Goal: Task Accomplishment & Management: Manage account settings

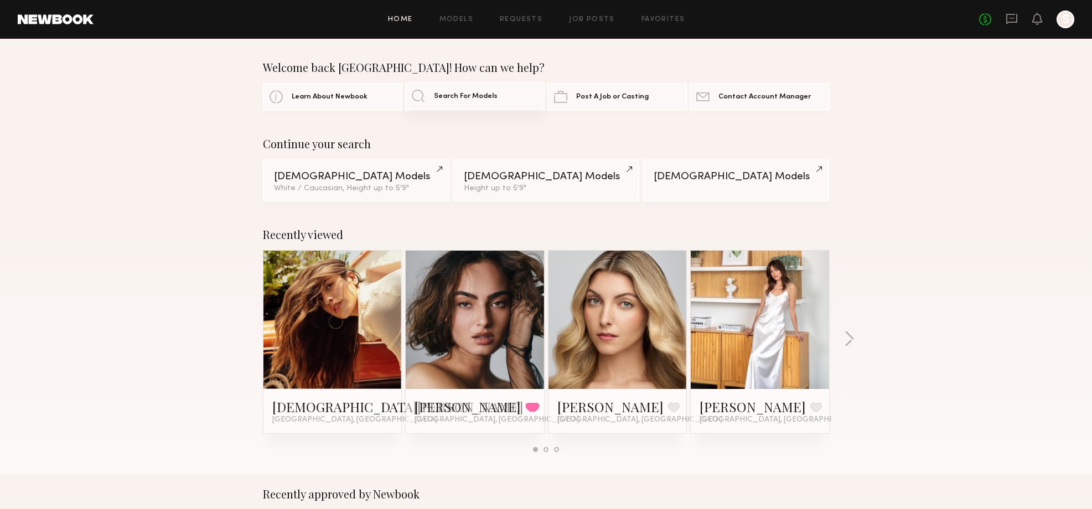
click at [457, 95] on span "Search For Models" at bounding box center [466, 96] width 64 height 7
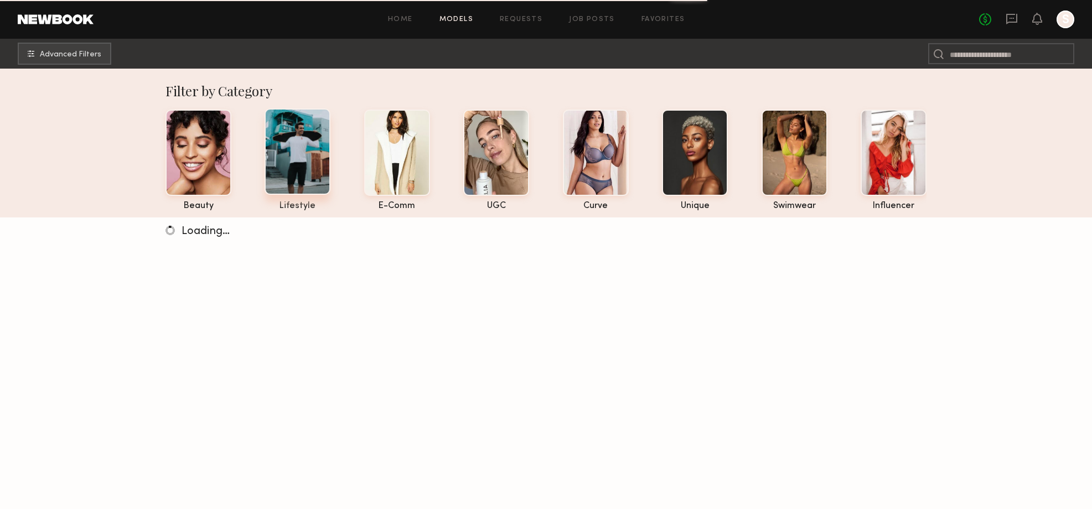
click at [291, 164] on div at bounding box center [298, 151] width 66 height 86
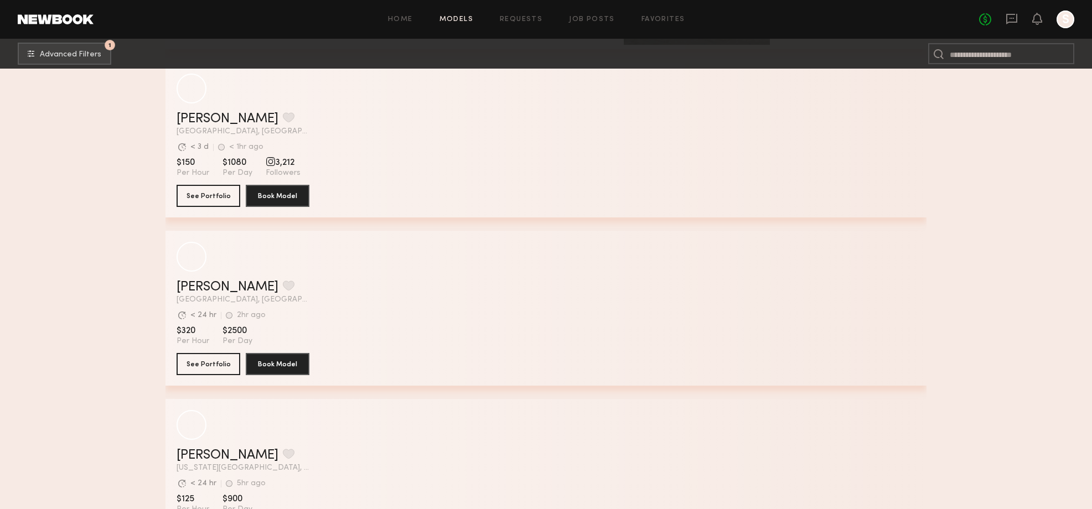
scroll to position [1543, 0]
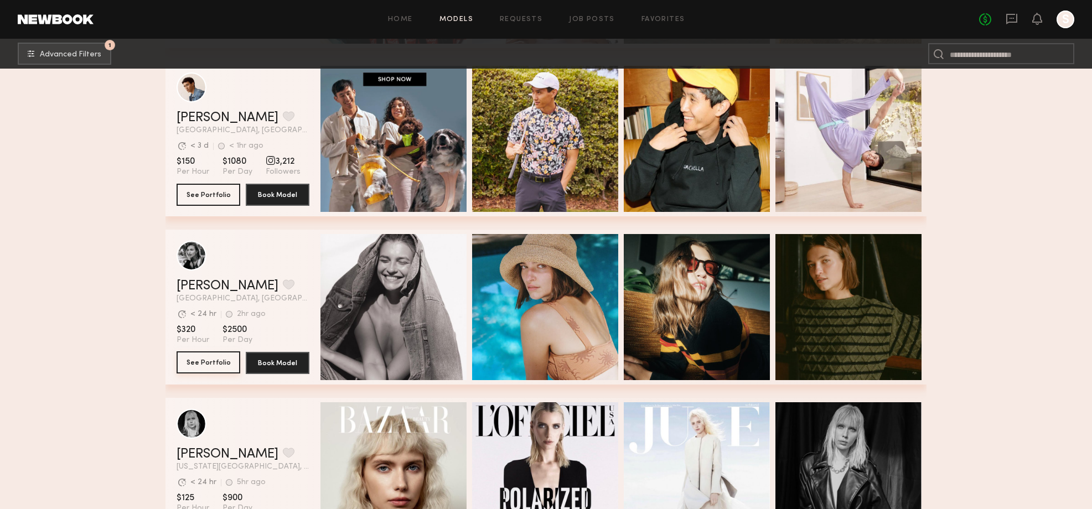
click at [211, 364] on button "See Portfolio" at bounding box center [209, 362] width 64 height 22
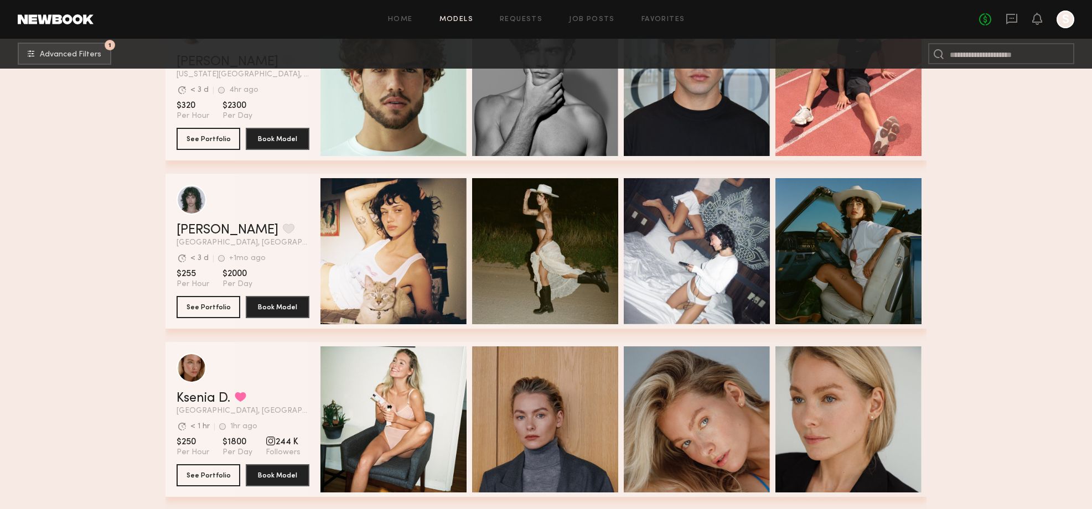
scroll to position [2104, 0]
click at [201, 303] on button "See Portfolio" at bounding box center [209, 306] width 64 height 22
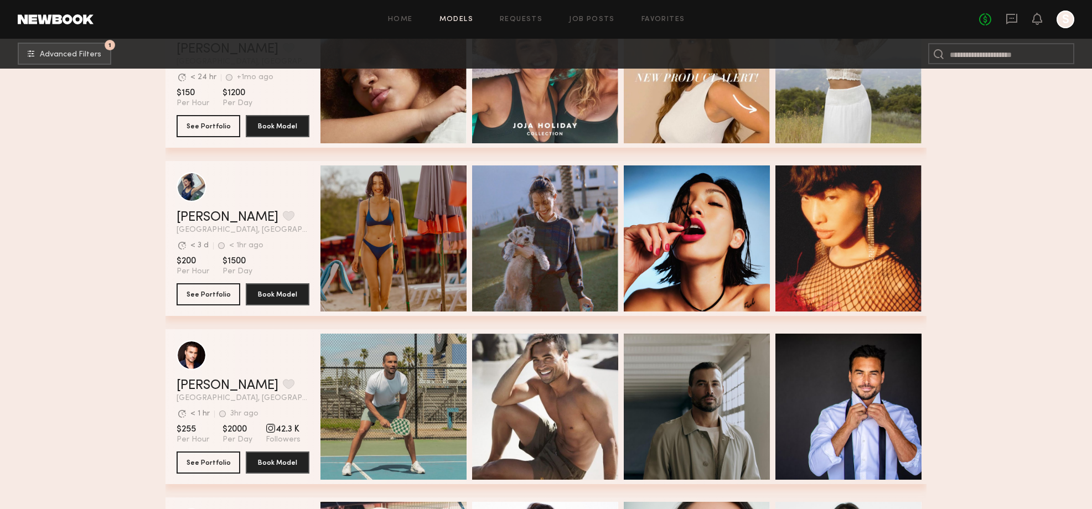
scroll to position [2791, 0]
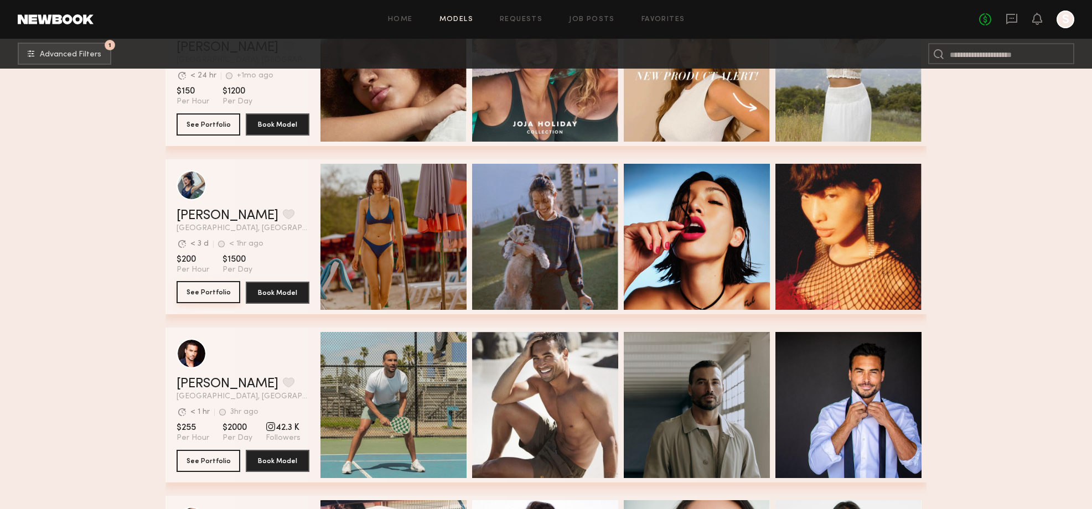
click at [214, 291] on button "See Portfolio" at bounding box center [209, 292] width 64 height 22
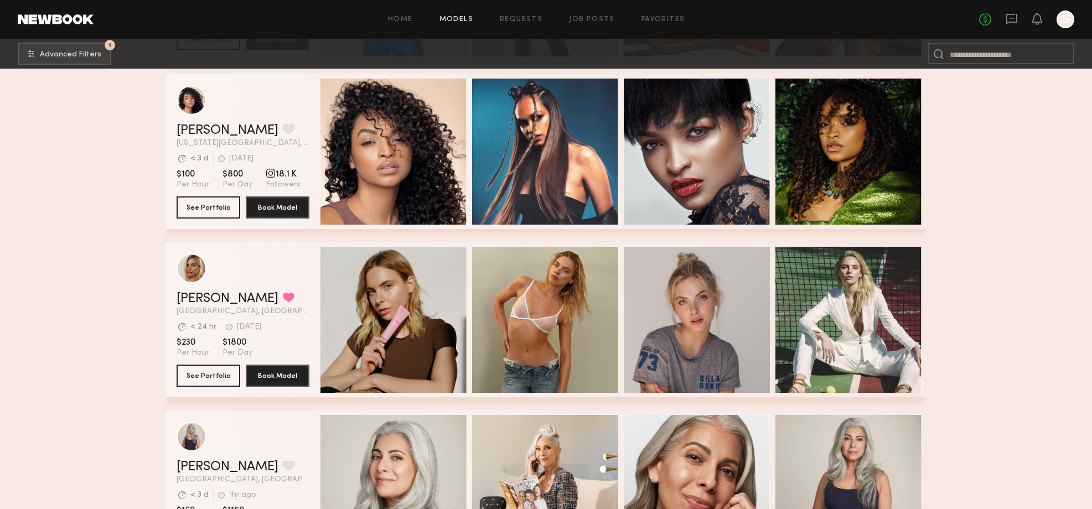
scroll to position [3548, 0]
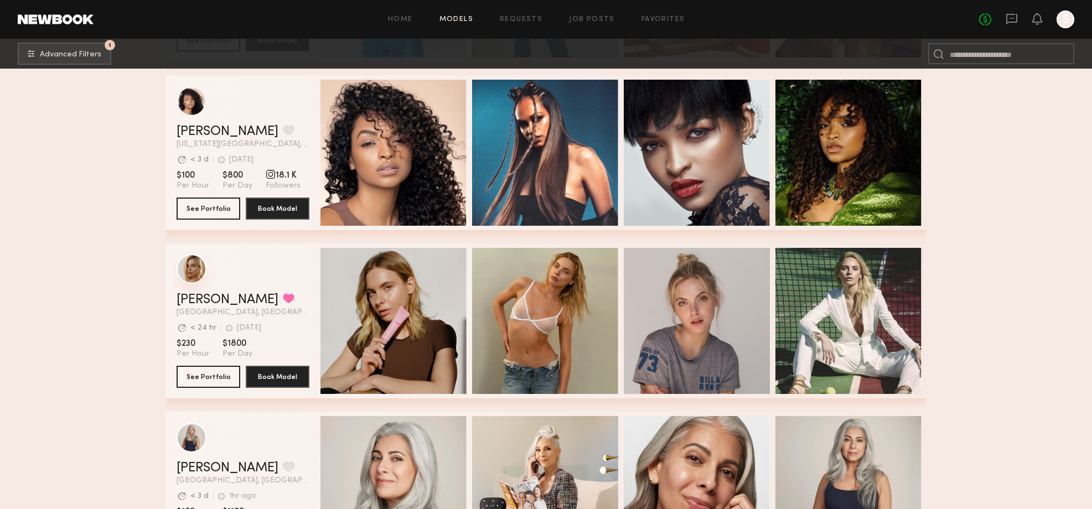
click at [182, 267] on div "grid" at bounding box center [192, 269] width 30 height 30
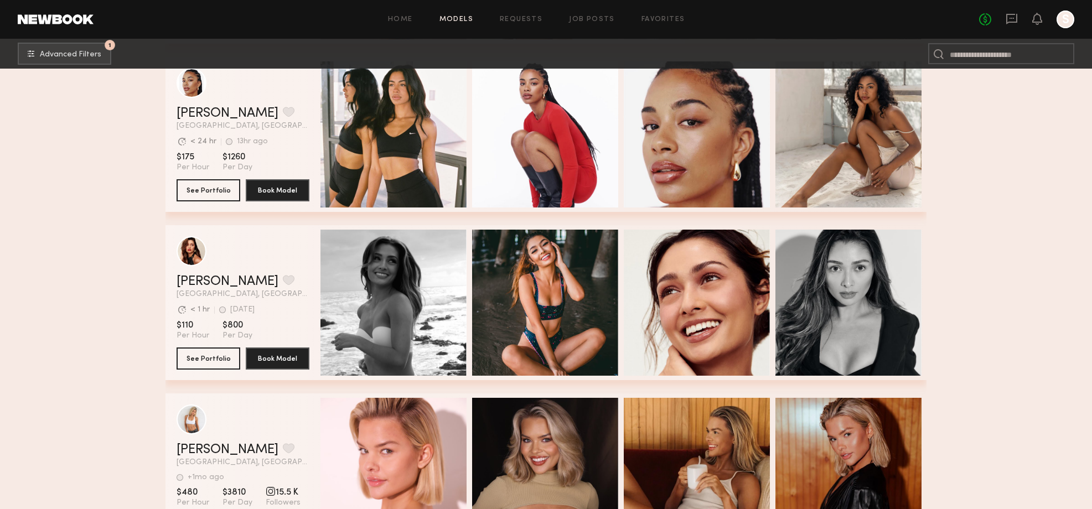
scroll to position [4287, 0]
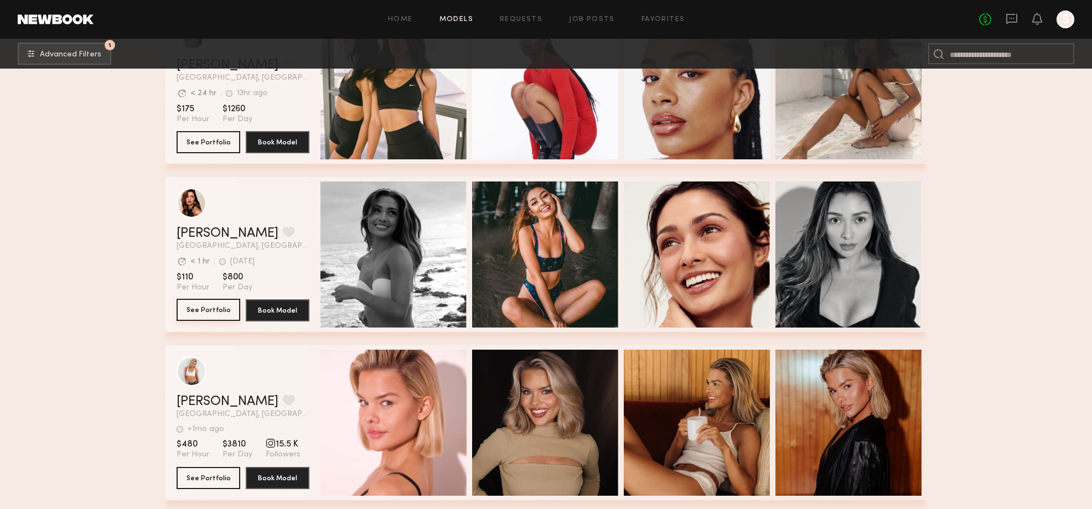
click at [204, 305] on button "See Portfolio" at bounding box center [209, 310] width 64 height 22
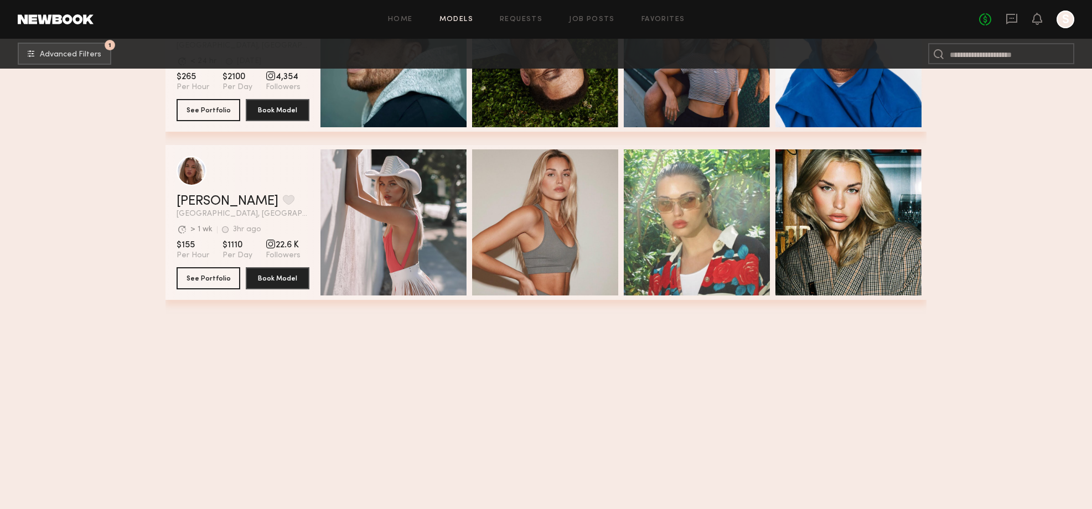
scroll to position [0, 0]
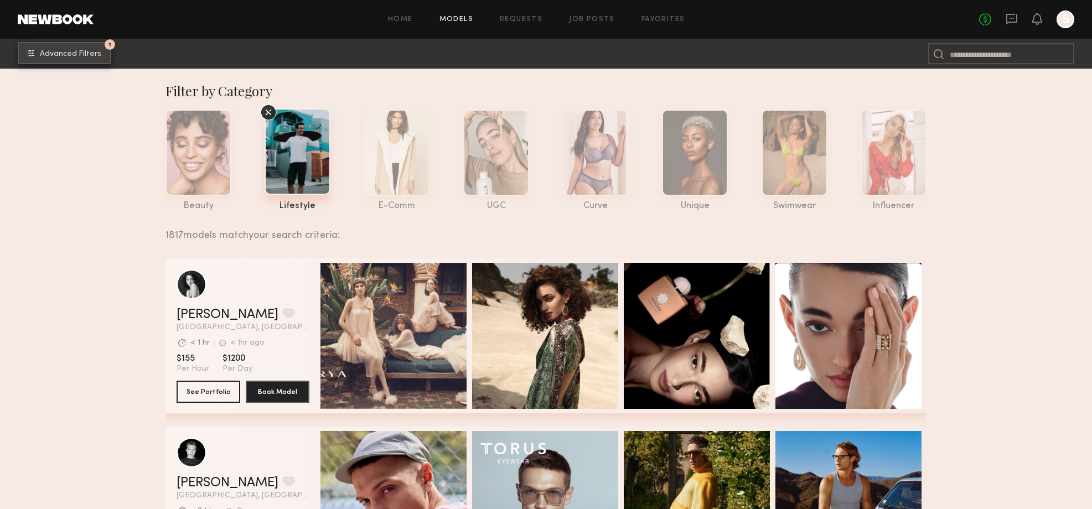
click at [52, 54] on span "Advanced Filters" at bounding box center [70, 54] width 61 height 8
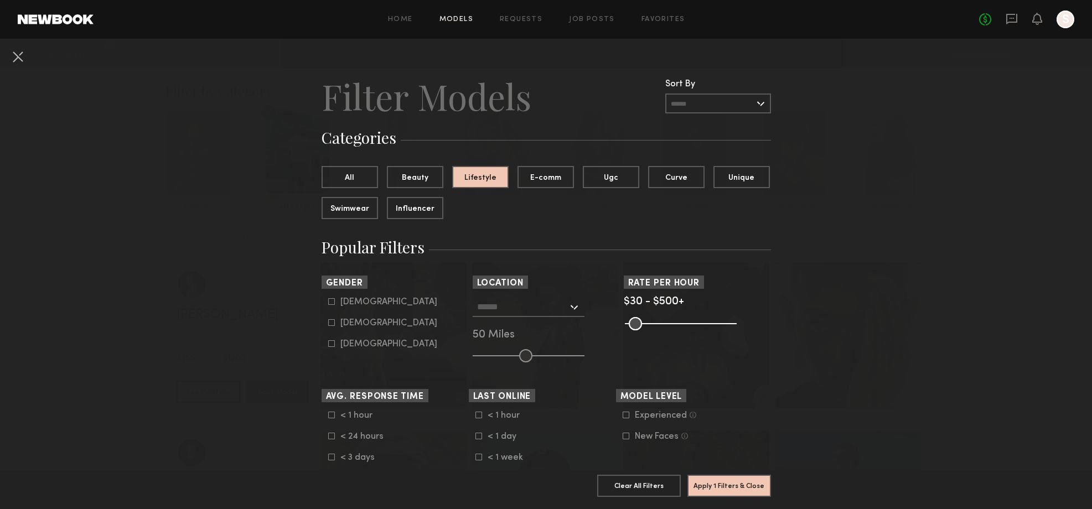
click at [515, 311] on input "text" at bounding box center [522, 306] width 91 height 19
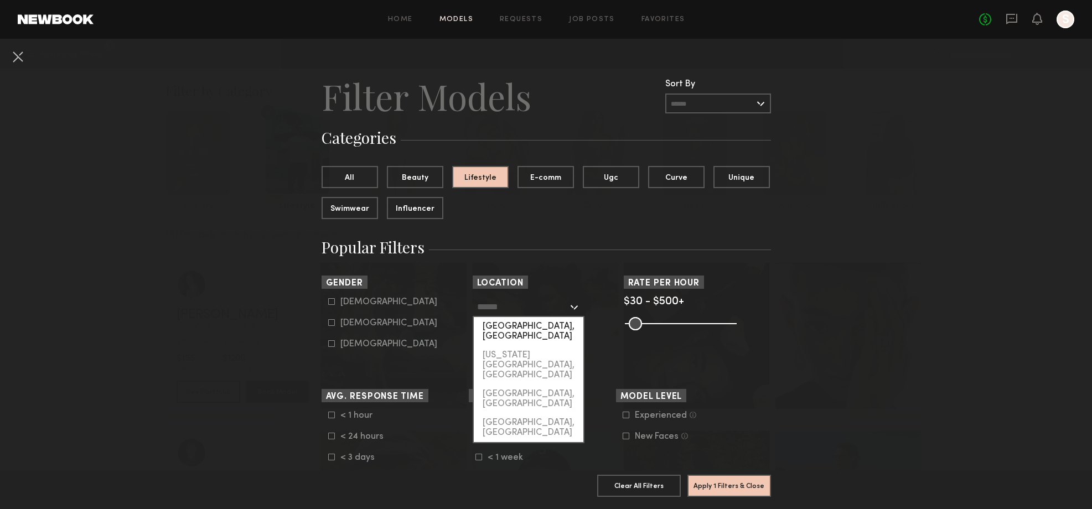
click at [517, 325] on div "[GEOGRAPHIC_DATA], [GEOGRAPHIC_DATA]" at bounding box center [529, 331] width 110 height 29
type input "**********"
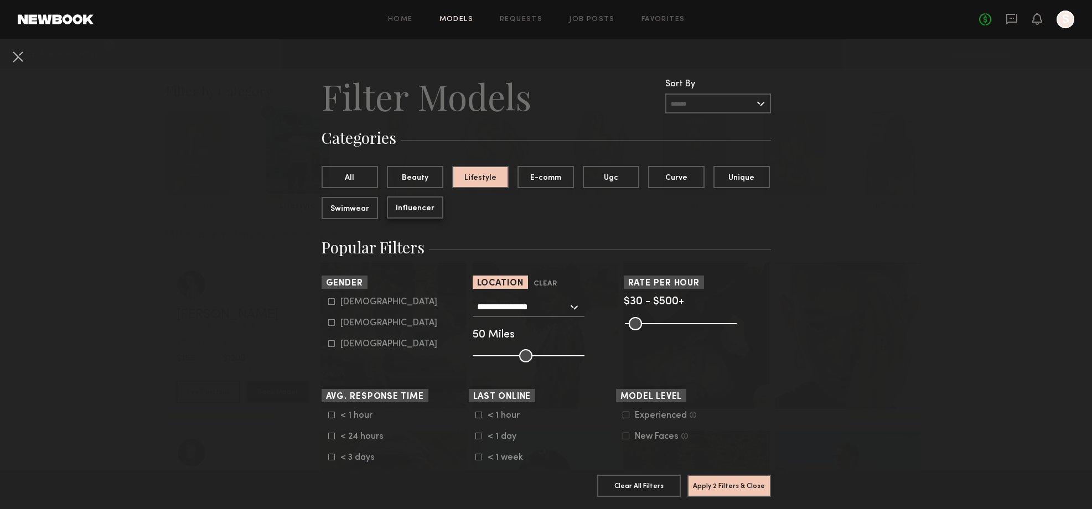
click at [421, 209] on button "Influencer" at bounding box center [415, 207] width 56 height 22
drag, startPoint x: 345, startPoint y: 171, endPoint x: 407, endPoint y: 190, distance: 64.9
click at [346, 171] on button "All" at bounding box center [350, 176] width 56 height 22
click at [353, 324] on div "Female" at bounding box center [388, 323] width 97 height 7
type input "**"
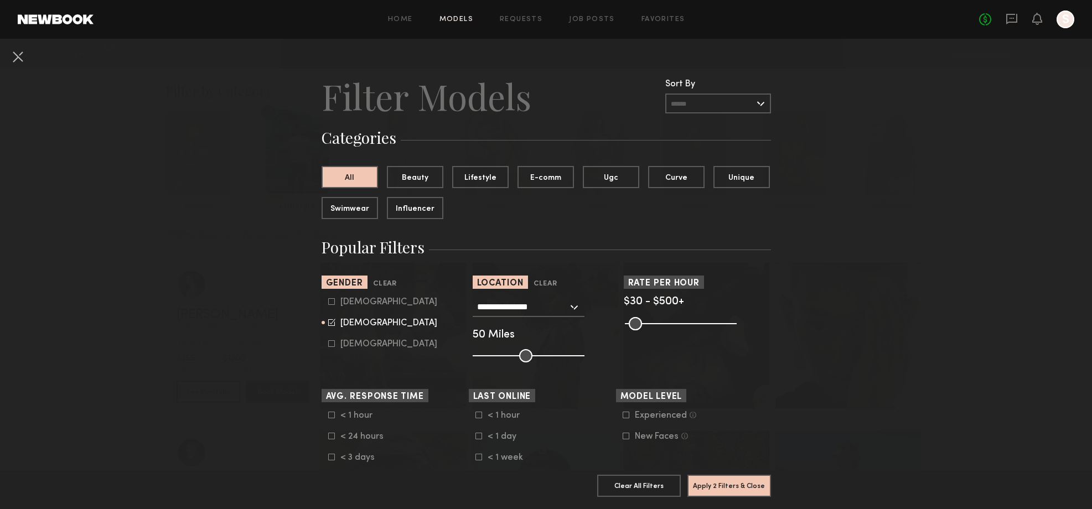
click at [661, 419] on div "Experienced" at bounding box center [661, 415] width 52 height 7
click at [740, 488] on button "Apply 3 Filters & Close" at bounding box center [729, 485] width 84 height 22
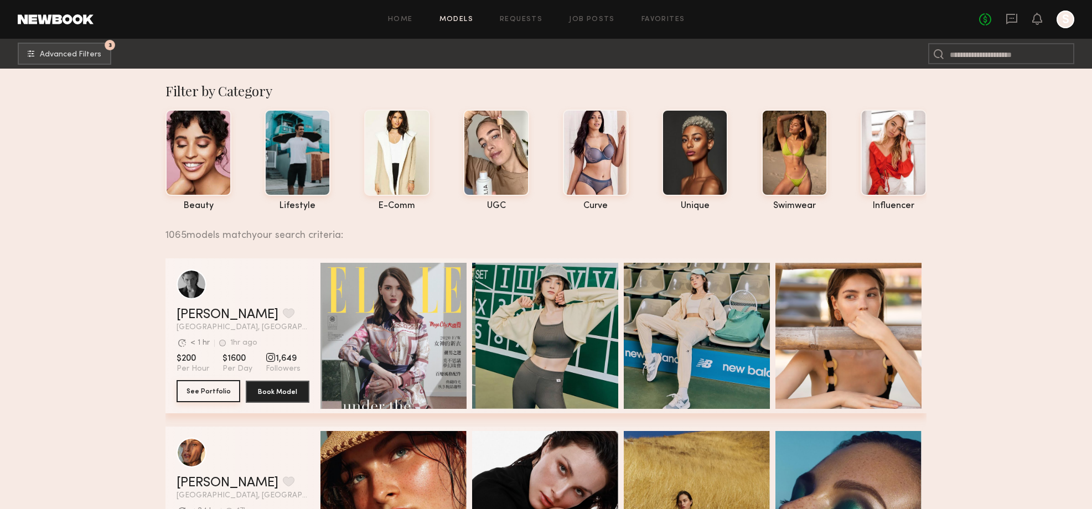
click at [199, 386] on button "See Portfolio" at bounding box center [209, 391] width 64 height 22
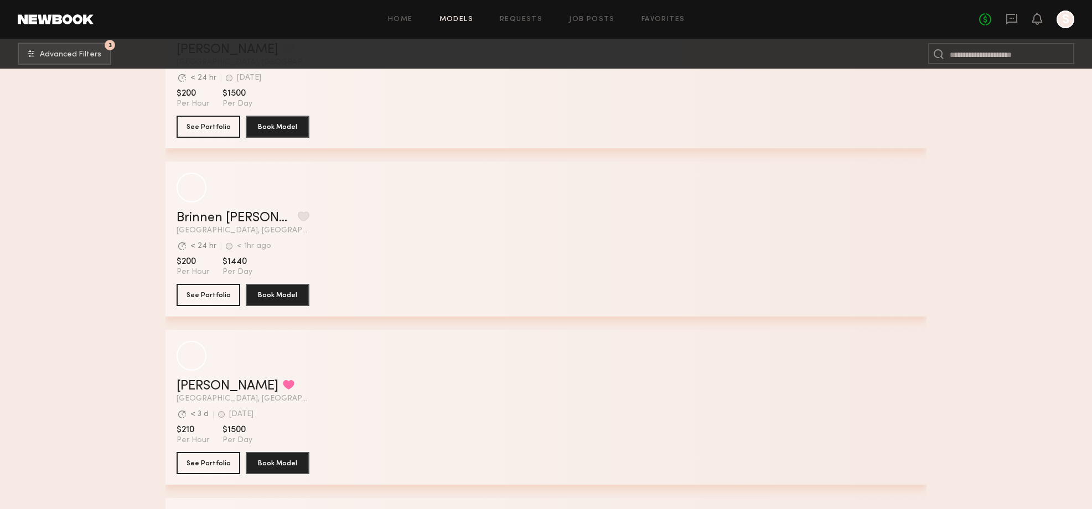
scroll to position [8719, 0]
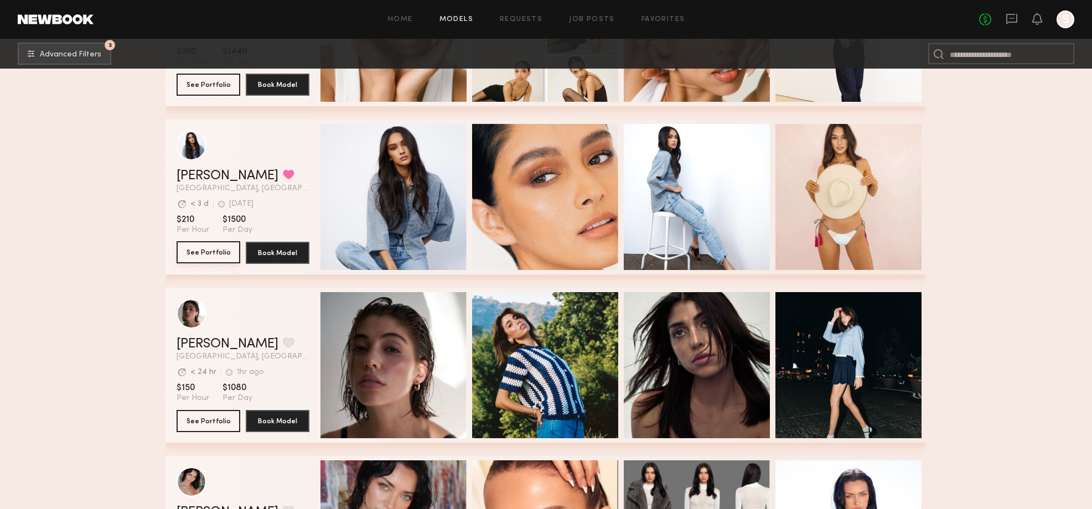
click at [208, 253] on button "See Portfolio" at bounding box center [209, 252] width 64 height 22
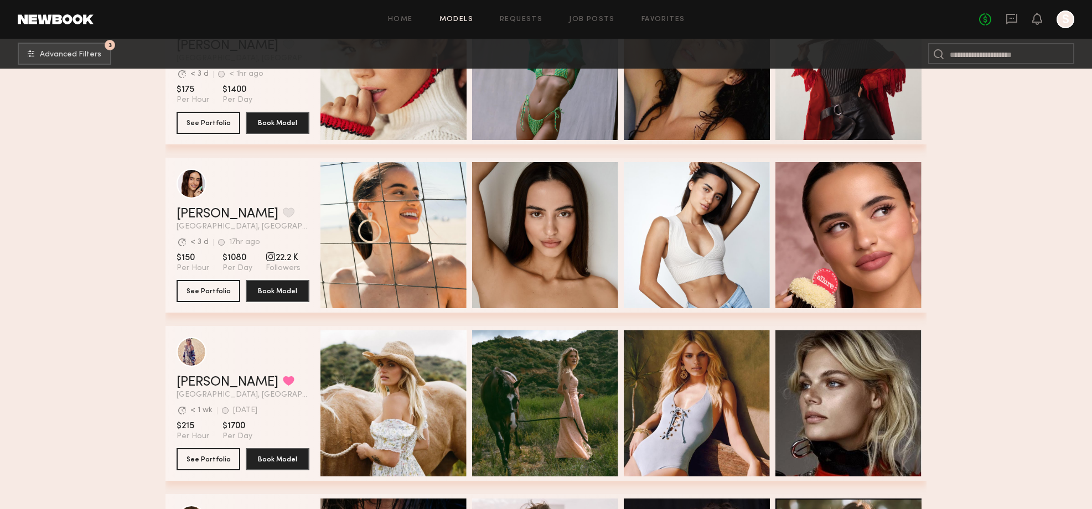
scroll to position [9673, 0]
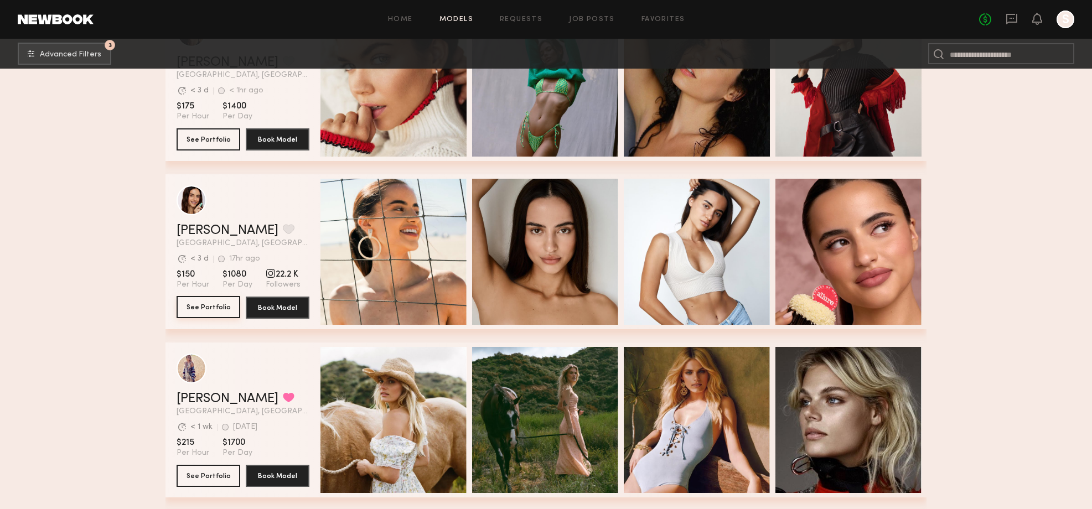
click at [195, 310] on button "See Portfolio" at bounding box center [209, 307] width 64 height 22
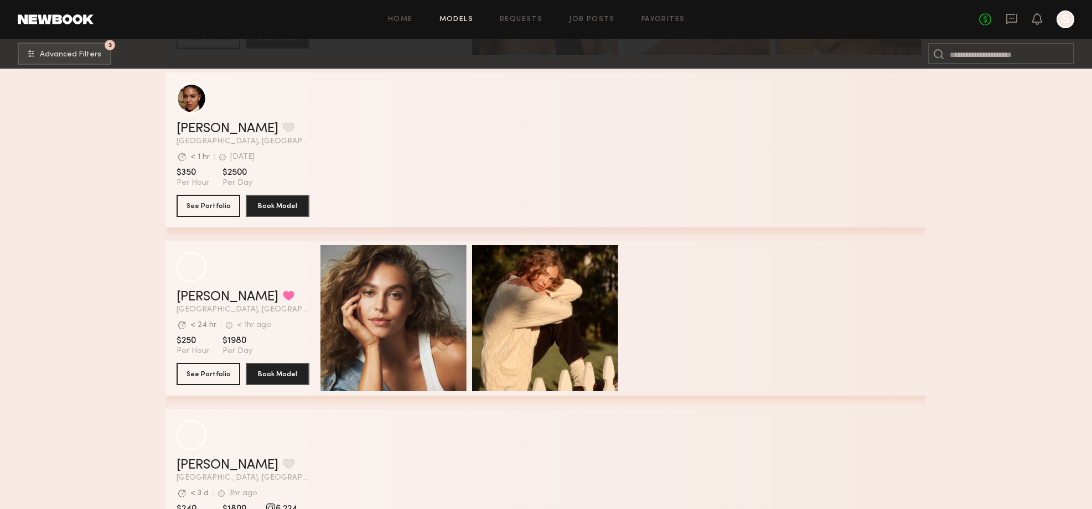
scroll to position [10953, 0]
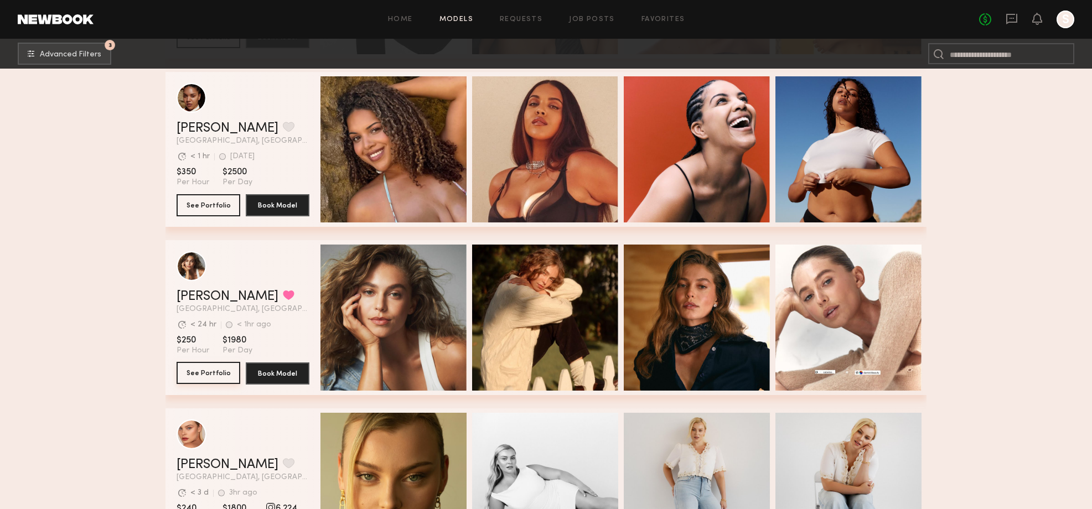
click at [207, 371] on button "See Portfolio" at bounding box center [209, 373] width 64 height 22
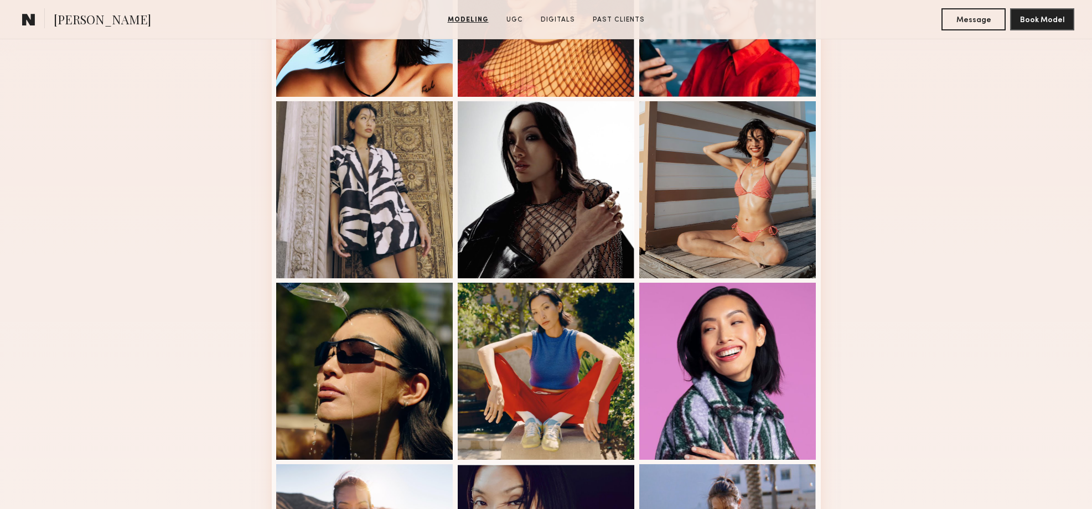
scroll to position [405, 0]
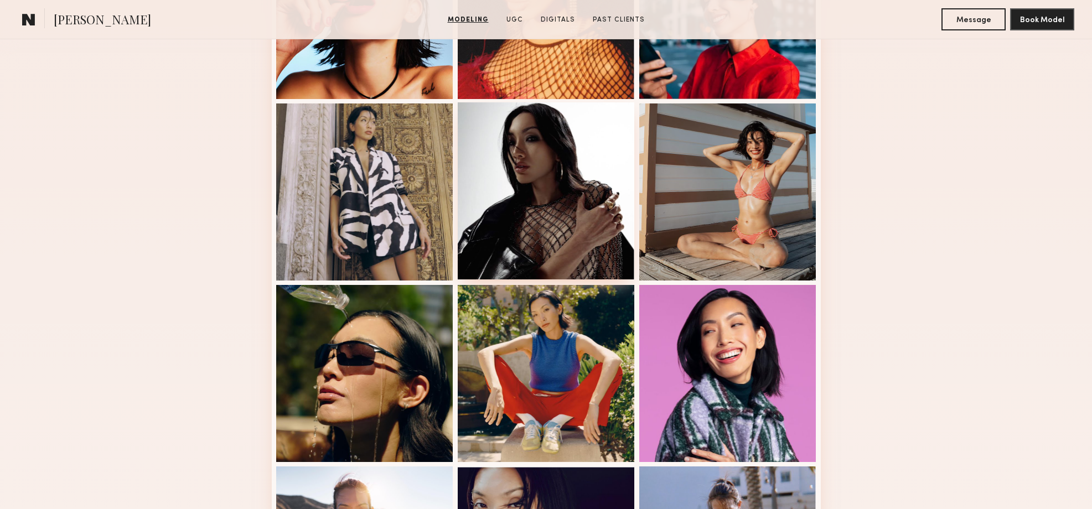
click at [489, 201] on div at bounding box center [546, 190] width 177 height 177
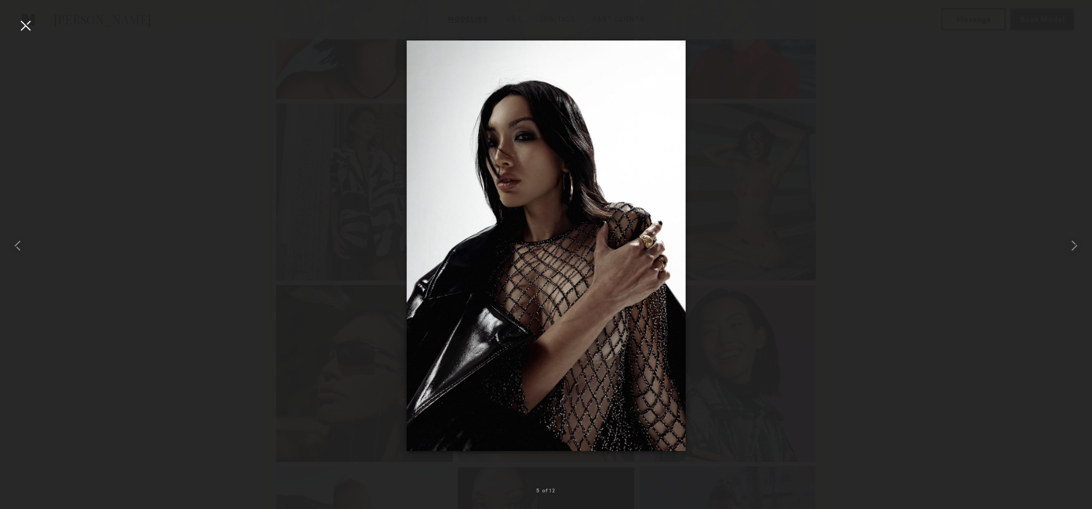
click at [29, 26] on div at bounding box center [26, 26] width 18 height 18
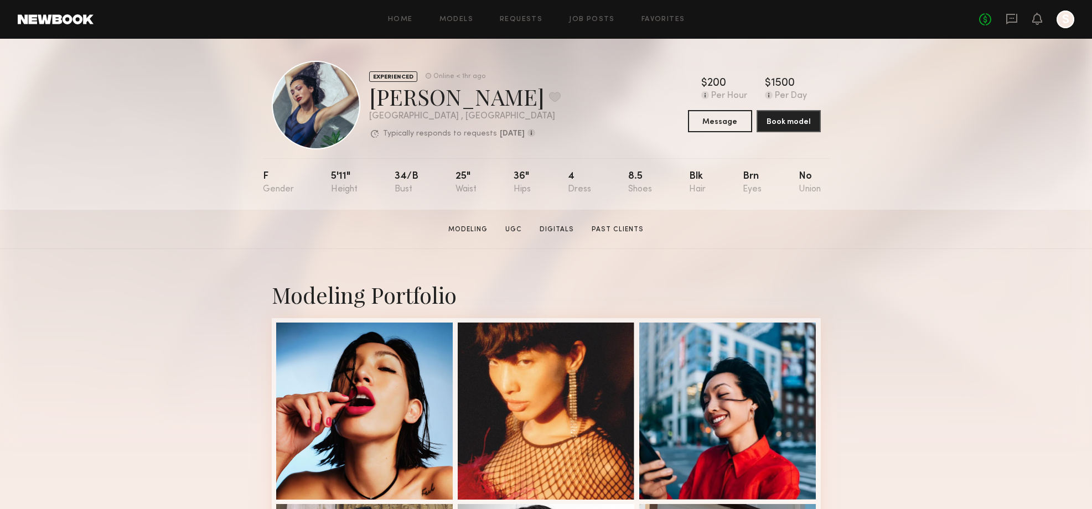
scroll to position [7, 0]
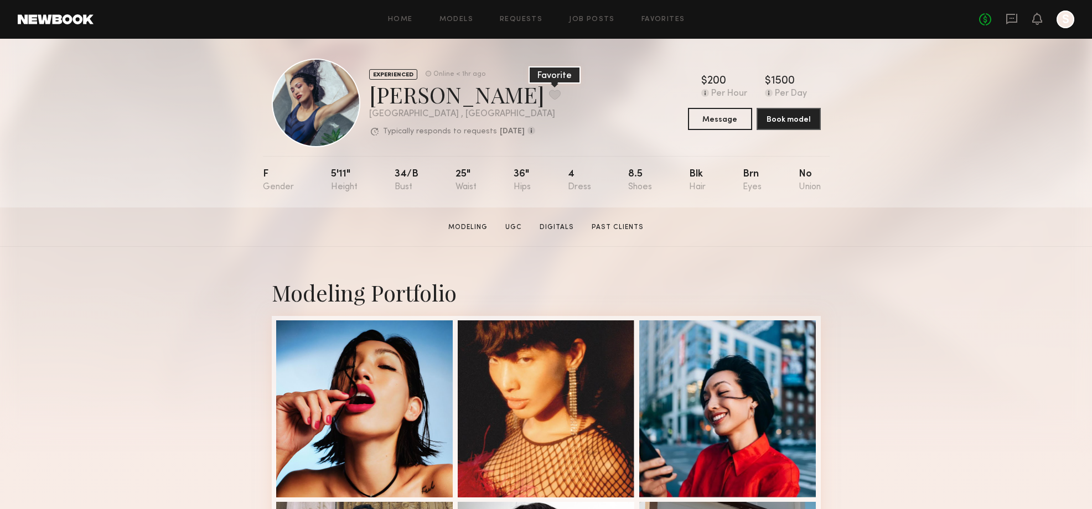
click at [549, 94] on button at bounding box center [555, 95] width 12 height 10
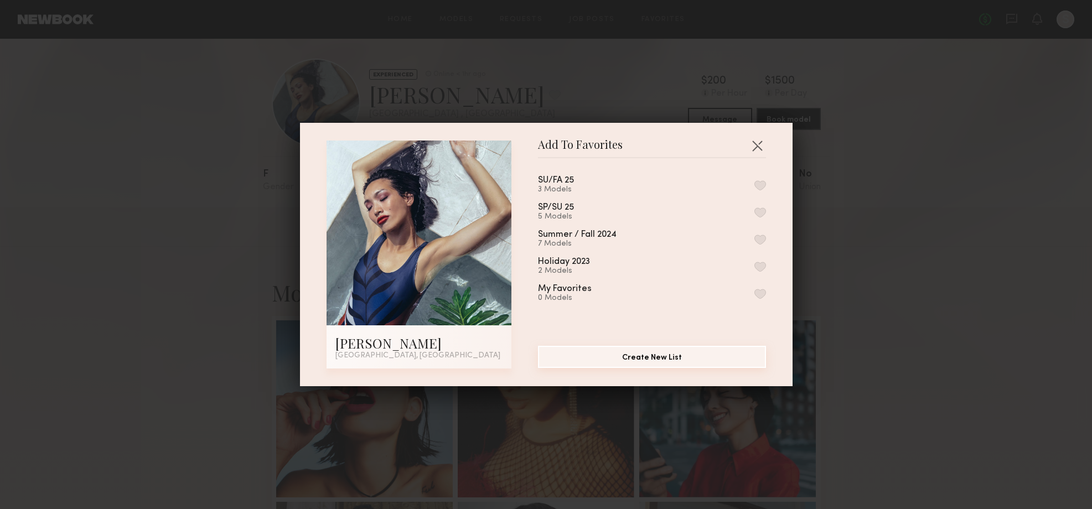
click at [650, 357] on button "Create New List" at bounding box center [652, 357] width 228 height 22
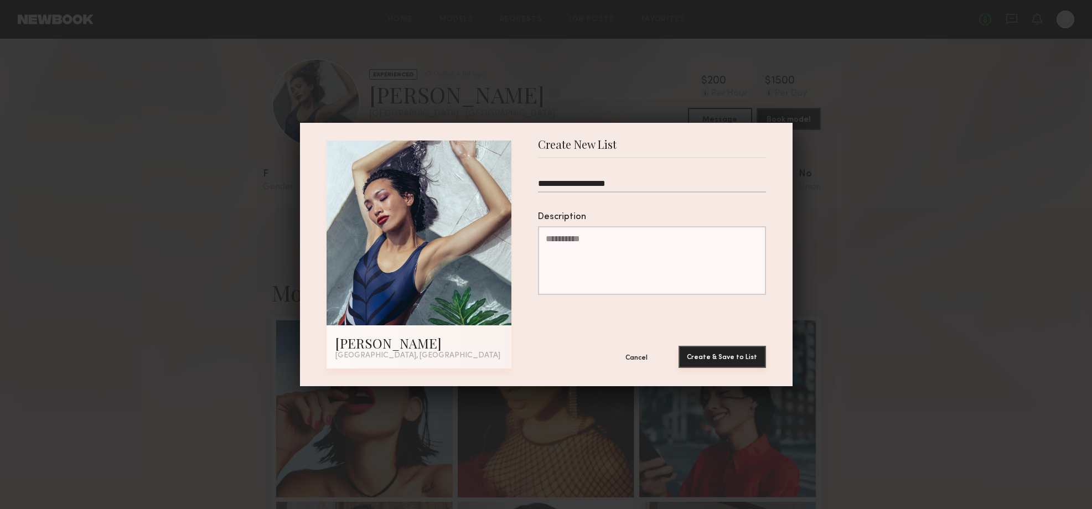
type input "**********"
click at [711, 360] on button "Create & Save to List" at bounding box center [721, 357] width 87 height 22
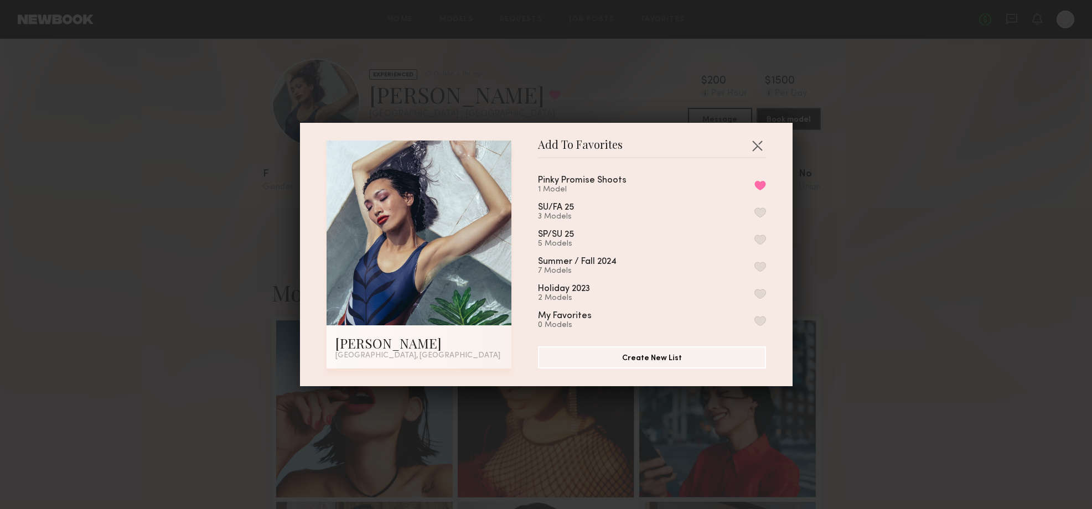
click at [909, 188] on div "Add To Favorites Piyawan C. Los Angeles, CA Add To Favorites Pinky Promise Shoo…" at bounding box center [546, 254] width 1092 height 509
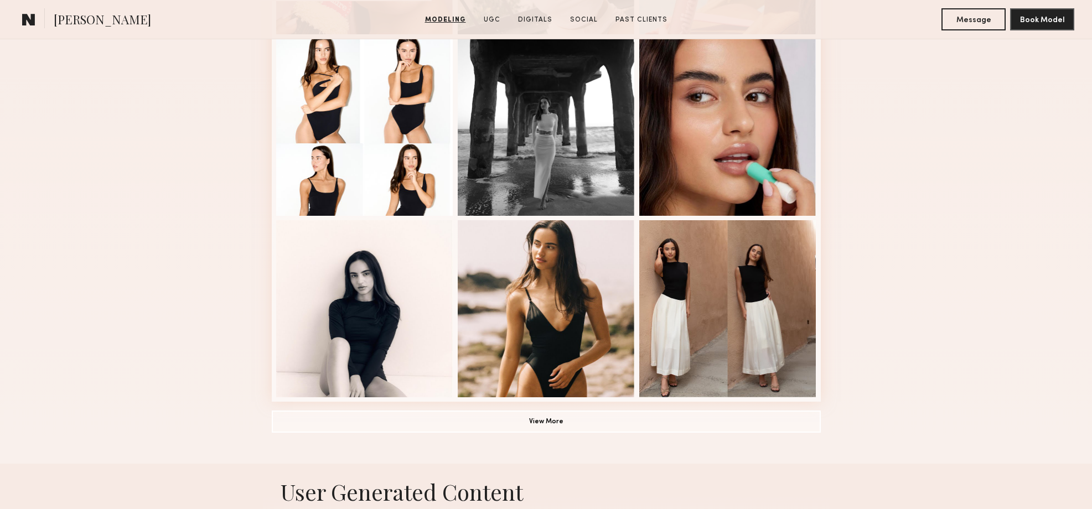
scroll to position [650, 0]
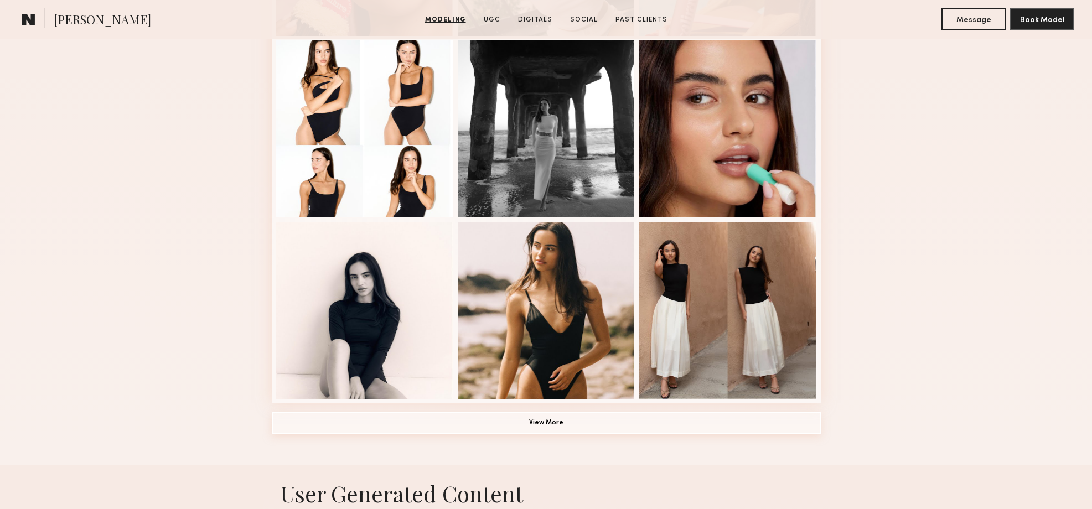
click at [582, 428] on button "View More" at bounding box center [546, 423] width 549 height 22
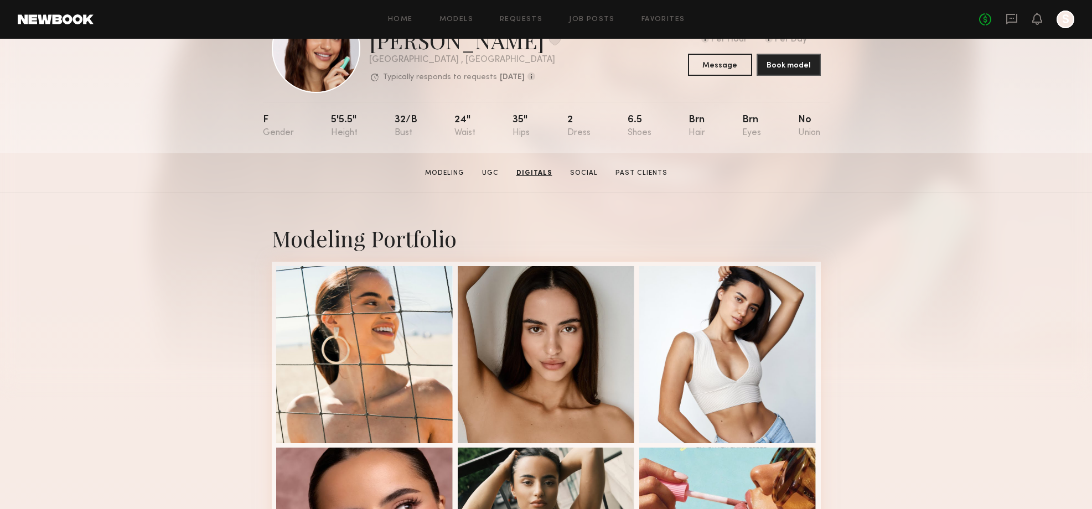
scroll to position [0, 0]
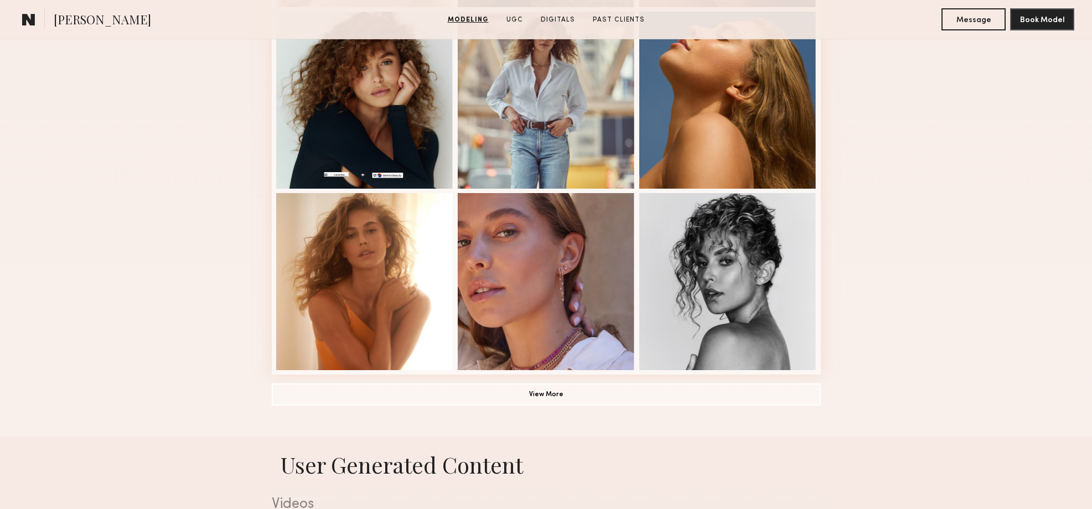
scroll to position [680, 0]
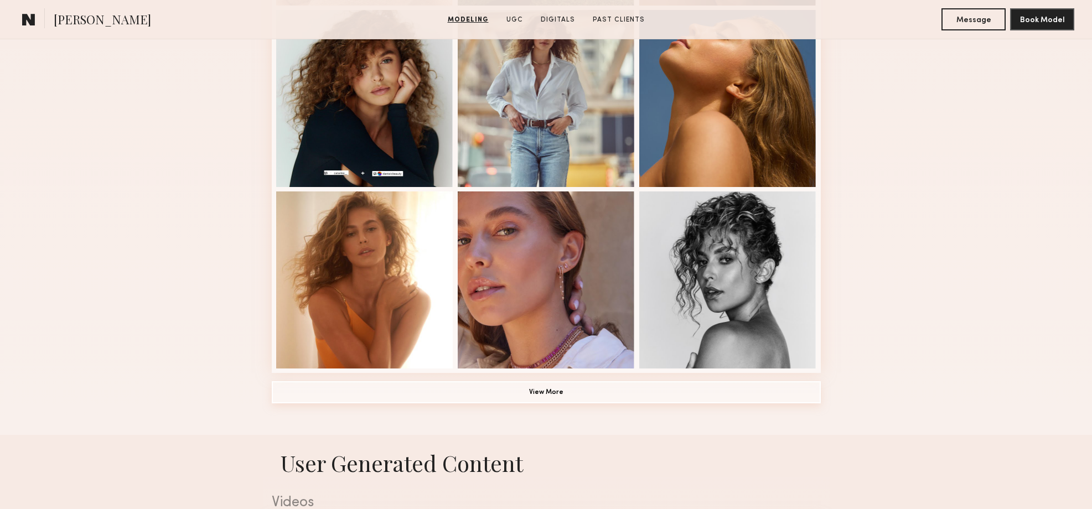
click at [557, 394] on button "View More" at bounding box center [546, 392] width 549 height 22
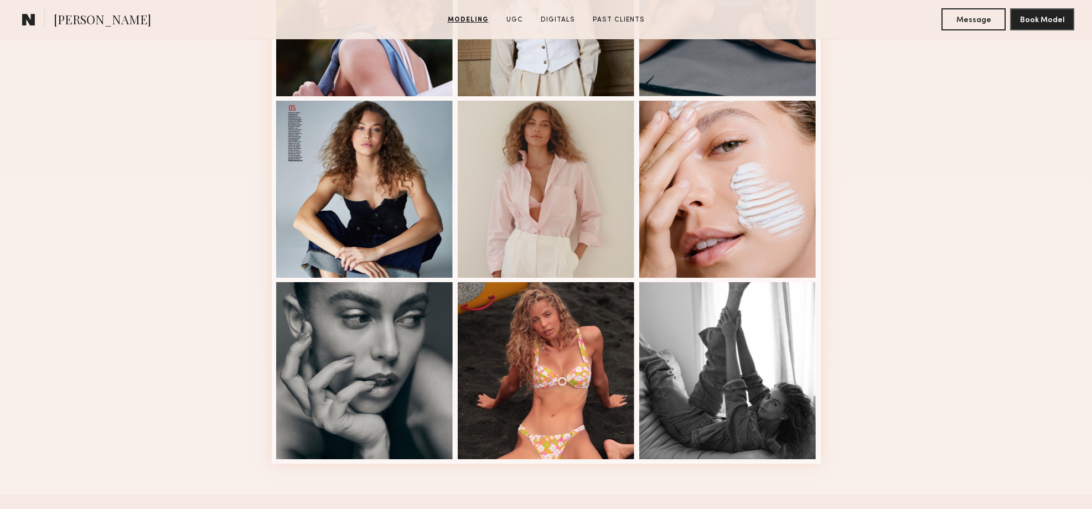
scroll to position [1313, 0]
